Goal: Information Seeking & Learning: Learn about a topic

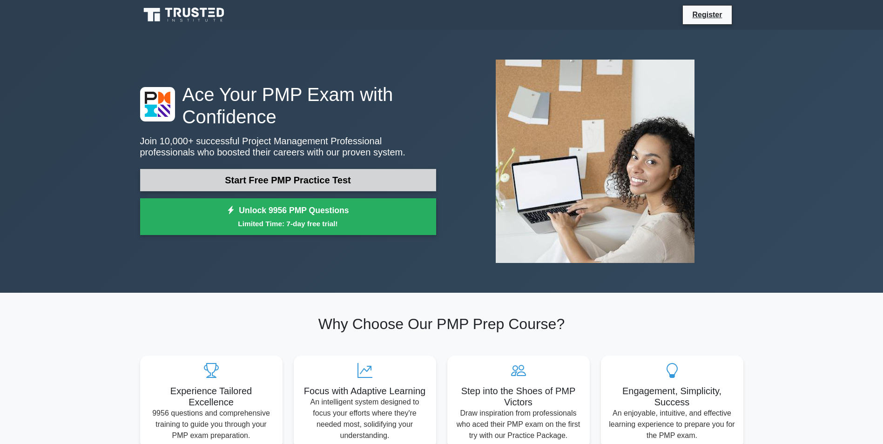
click at [274, 178] on link "Start Free PMP Practice Test" at bounding box center [288, 180] width 296 height 22
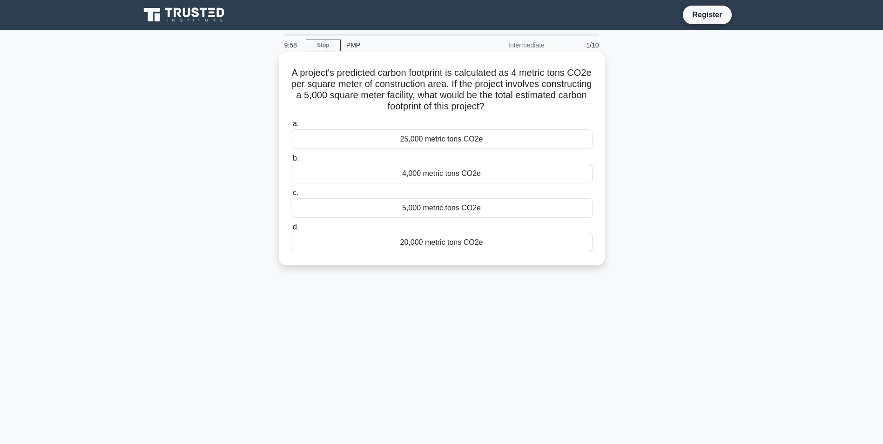
click at [413, 138] on div "25,000 metric tons CO2e" at bounding box center [441, 139] width 301 height 20
click at [291, 127] on input "a. 25,000 metric tons CO2e" at bounding box center [291, 124] width 0 height 6
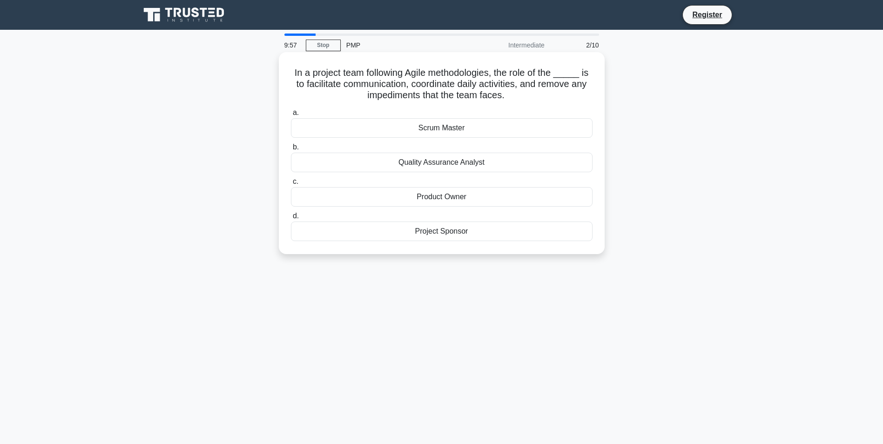
click at [426, 132] on div "Scrum Master" at bounding box center [441, 128] width 301 height 20
click at [291, 116] on input "a. Scrum Master" at bounding box center [291, 113] width 0 height 6
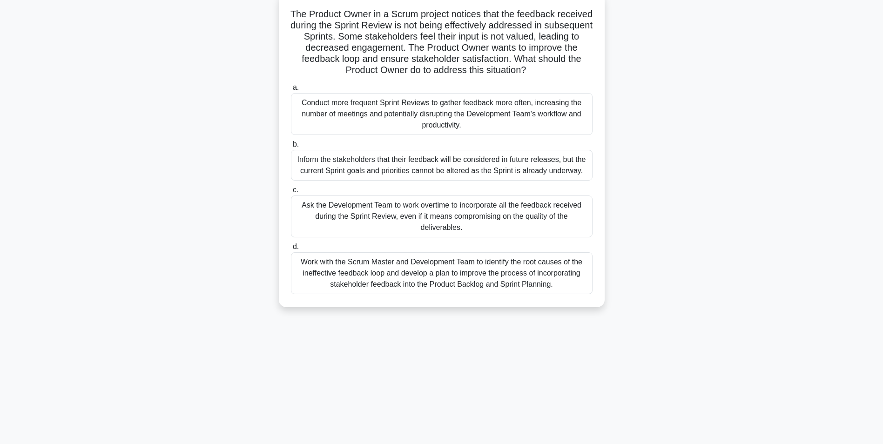
scroll to position [12, 0]
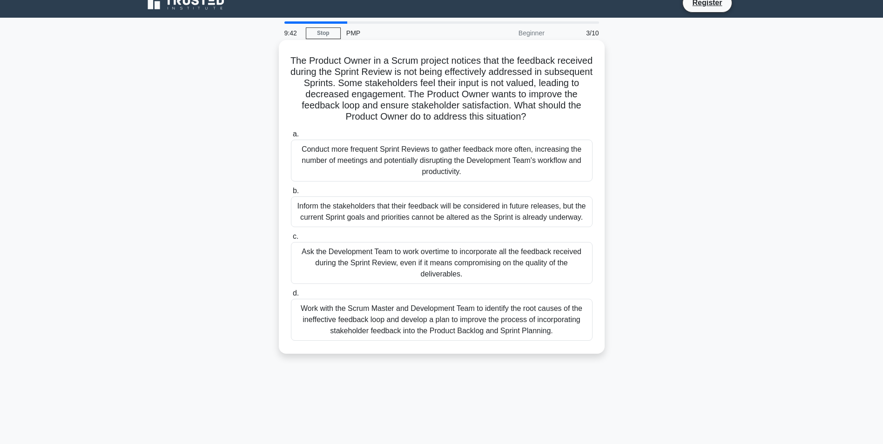
click at [433, 171] on div "Conduct more frequent Sprint Reviews to gather feedback more often, increasing …" at bounding box center [441, 161] width 301 height 42
click at [291, 137] on input "a. Conduct more frequent Sprint Reviews to gather feedback more often, increasi…" at bounding box center [291, 134] width 0 height 6
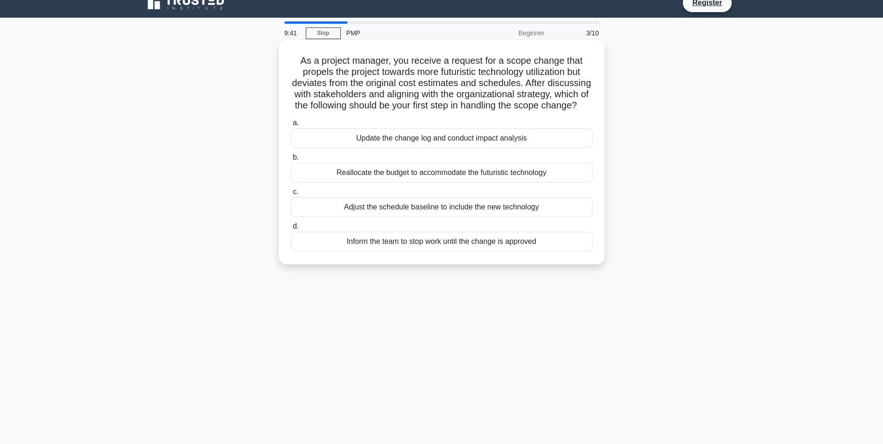
scroll to position [0, 0]
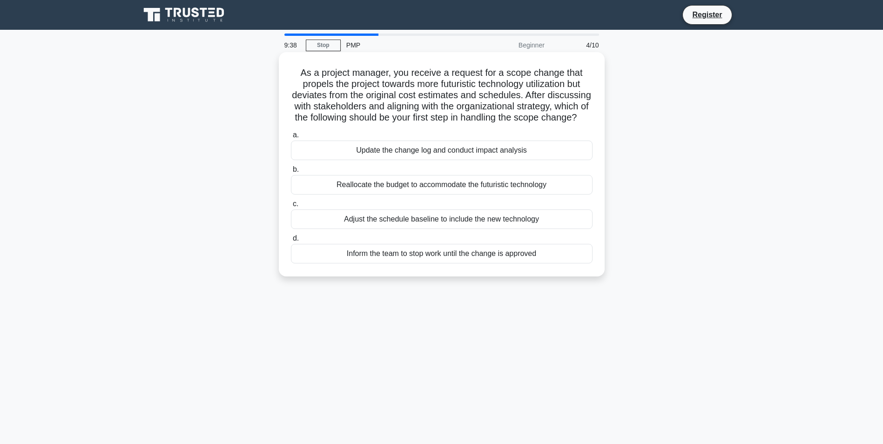
click at [507, 160] on div "Update the change log and conduct impact analysis" at bounding box center [441, 151] width 301 height 20
click at [291, 138] on input "a. Update the change log and conduct impact analysis" at bounding box center [291, 135] width 0 height 6
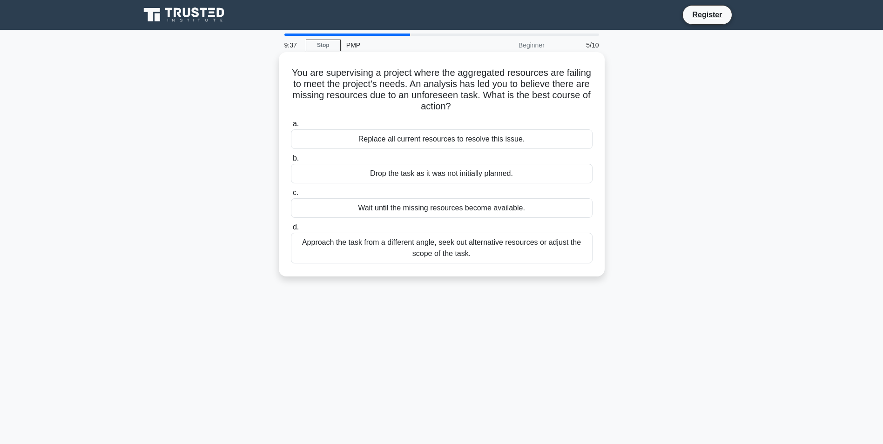
click at [400, 140] on div "Replace all current resources to resolve this issue." at bounding box center [441, 139] width 301 height 20
click at [291, 127] on input "a. Replace all current resources to resolve this issue." at bounding box center [291, 124] width 0 height 6
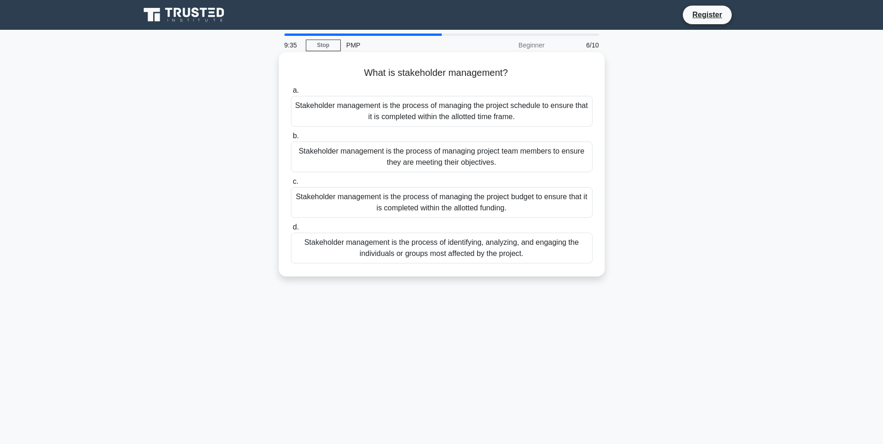
click at [379, 121] on div "Stakeholder management is the process of managing the project schedule to ensur…" at bounding box center [441, 111] width 301 height 31
click at [291, 94] on input "a. Stakeholder management is the process of managing the project schedule to en…" at bounding box center [291, 90] width 0 height 6
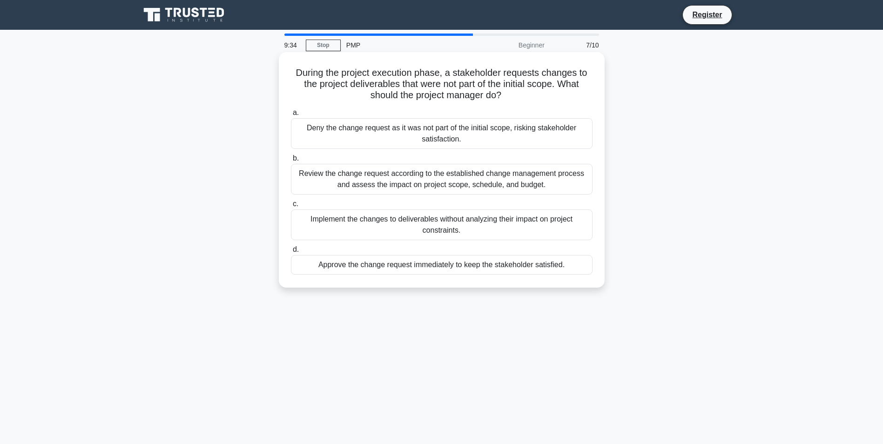
click at [373, 140] on div "Deny the change request as it was not part of the initial scope, risking stakeh…" at bounding box center [441, 133] width 301 height 31
click at [291, 116] on input "a. Deny the change request as it was not part of the initial scope, risking sta…" at bounding box center [291, 113] width 0 height 6
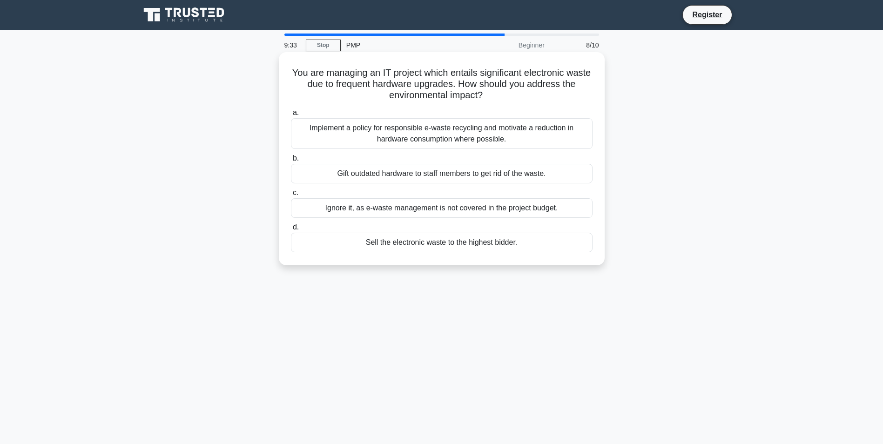
click at [547, 90] on h5 "You are managing an IT project which entails significant electronic waste due t…" at bounding box center [441, 84] width 303 height 34
click at [366, 135] on div "Implement a policy for responsible e-waste recycling and motivate a reduction i…" at bounding box center [441, 133] width 301 height 31
click at [291, 116] on input "a. Implement a policy for responsible e-waste recycling and motivate a reductio…" at bounding box center [291, 113] width 0 height 6
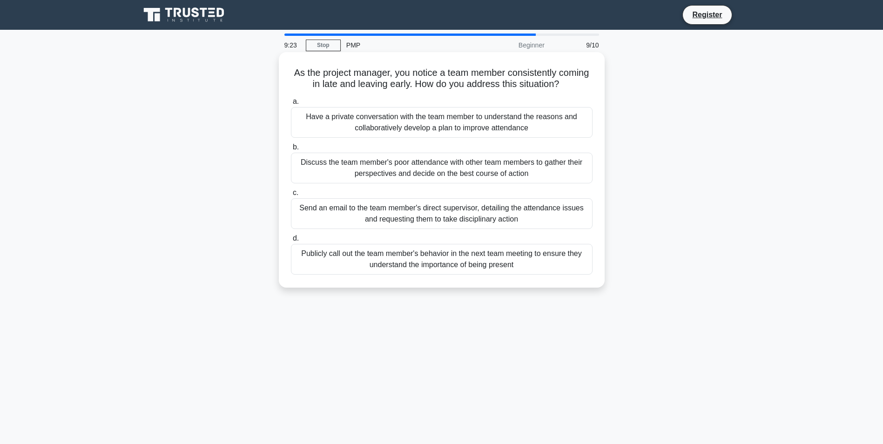
click at [435, 174] on div "Discuss the team member's poor attendance with other team members to gather the…" at bounding box center [441, 168] width 301 height 31
click at [291, 150] on input "b. Discuss the team member's poor attendance with other team members to gather …" at bounding box center [291, 147] width 0 height 6
click at [436, 171] on div "Halt the project entirely until all skipped checklist items can be thoroughly a…" at bounding box center [441, 168] width 301 height 31
click at [291, 150] on input "b. Halt the project entirely until all skipped checklist items can be thoroughl…" at bounding box center [291, 147] width 0 height 6
